Goal: Find specific page/section: Find specific page/section

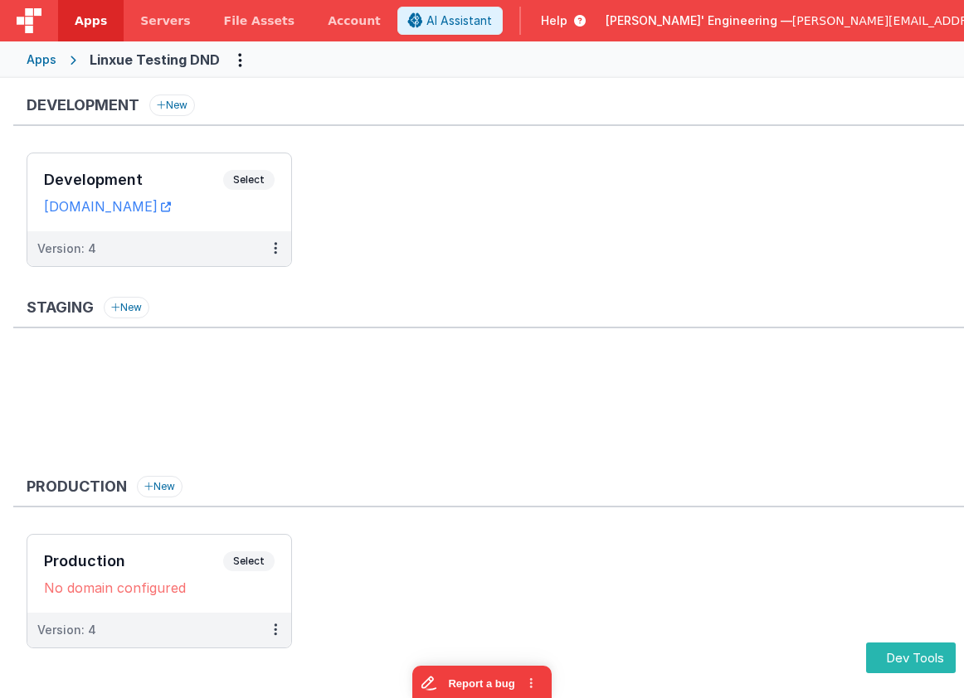
click at [153, 169] on div "Development Select URLs [DOMAIN_NAME]" at bounding box center [159, 192] width 264 height 78
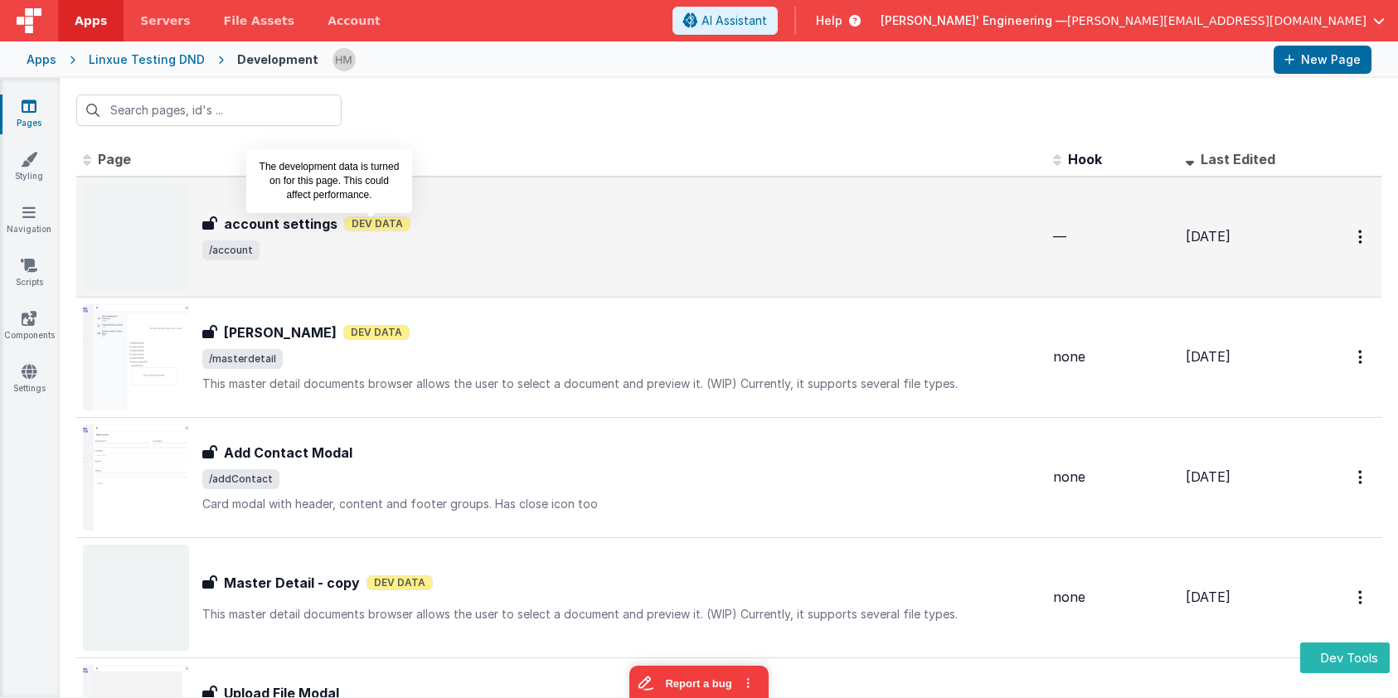
click at [357, 224] on span "Dev Data" at bounding box center [377, 223] width 66 height 15
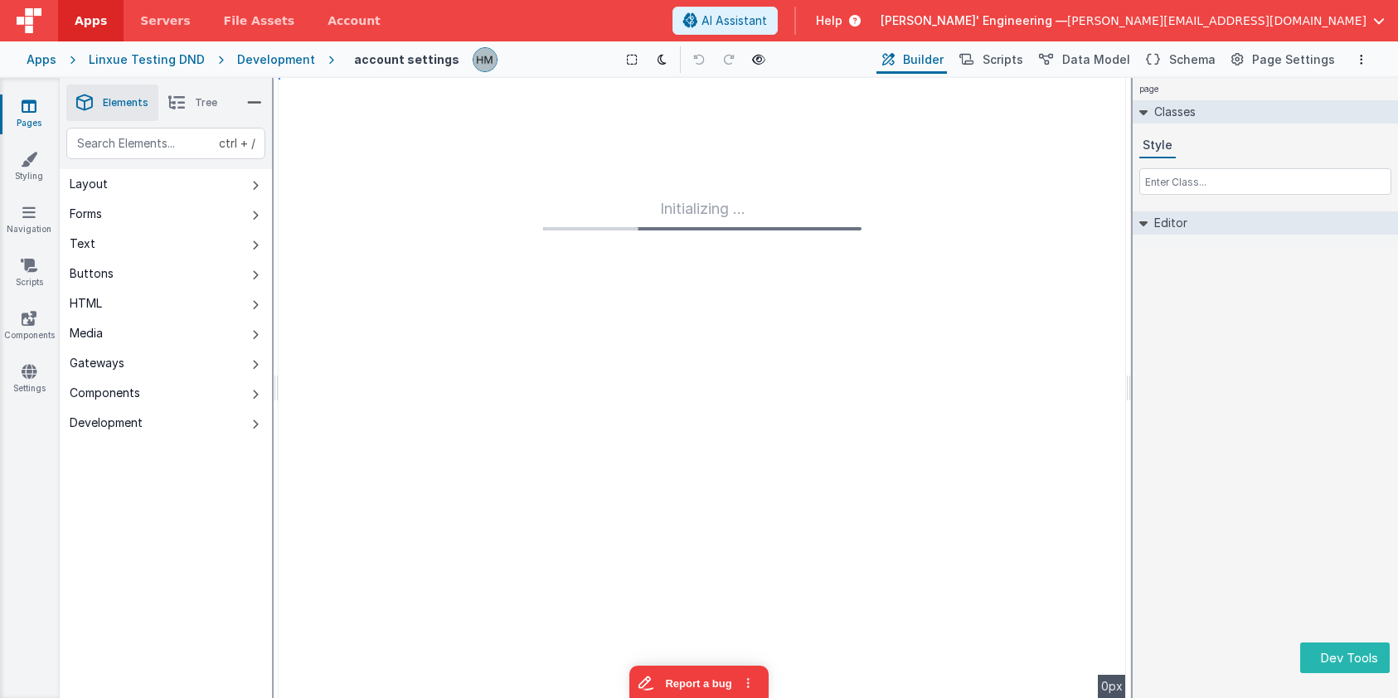
click at [963, 463] on div "page Classes Style Editor DEV: Focus DEV: builderToggleConditionalCSS DEV: Remo…" at bounding box center [1265, 388] width 265 height 620
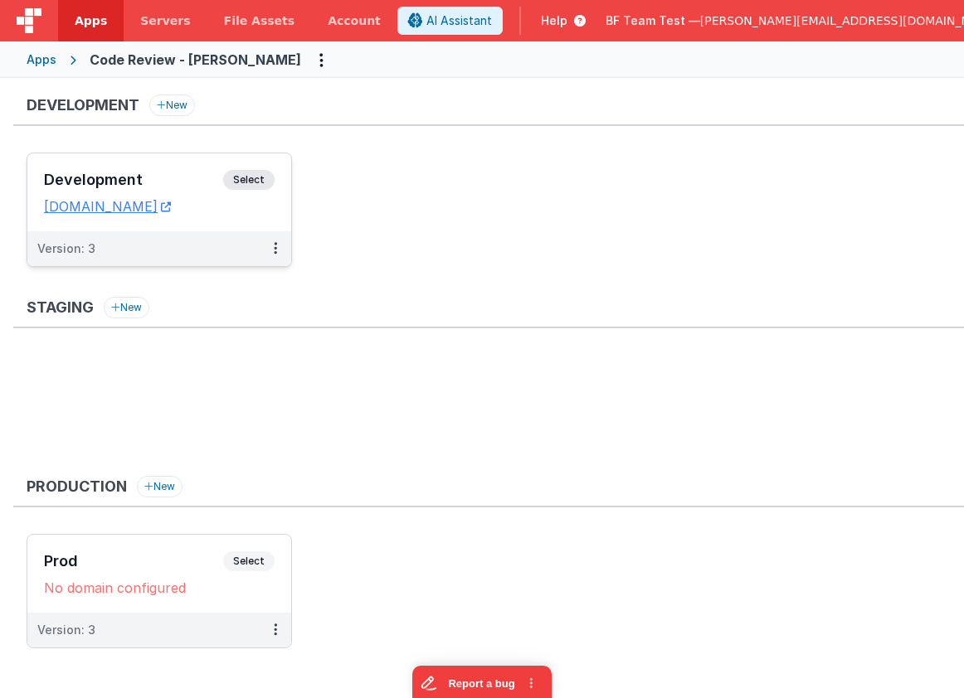
click at [179, 163] on div "Development Select URLs [DOMAIN_NAME]" at bounding box center [159, 192] width 264 height 78
